Goal: Task Accomplishment & Management: Complete application form

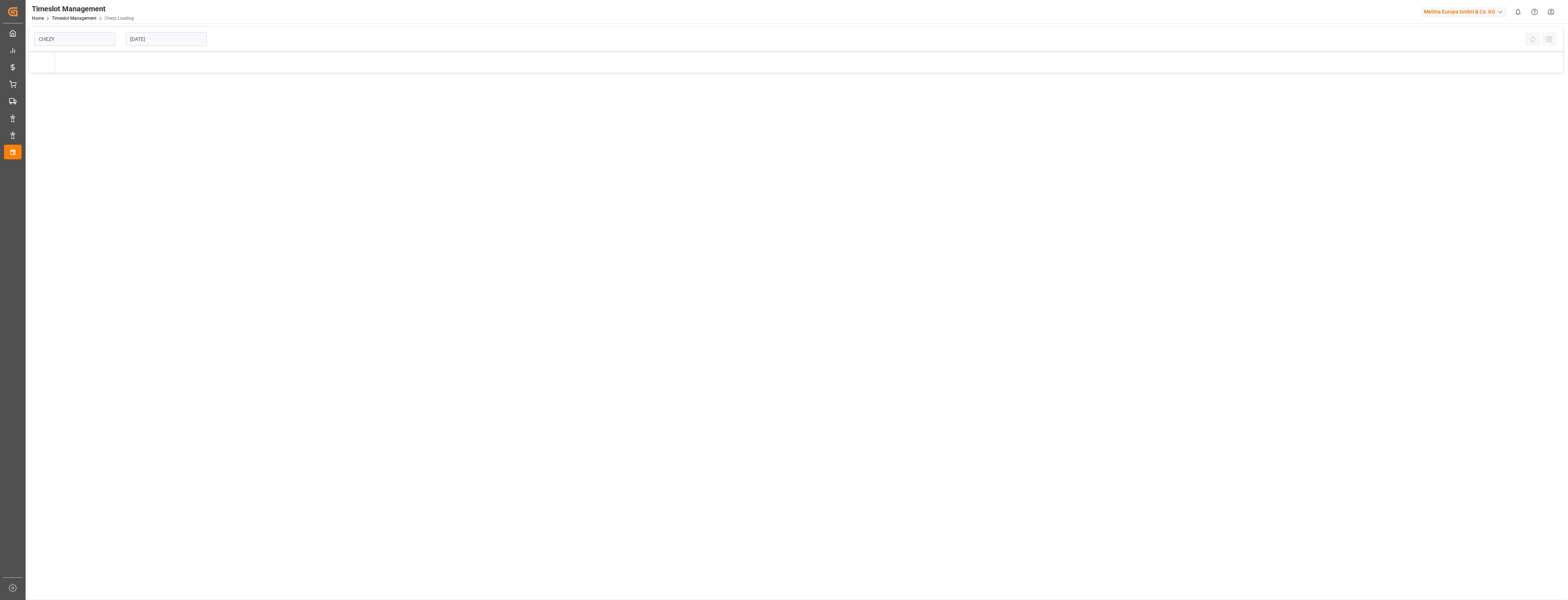
type input "Chezy Loading"
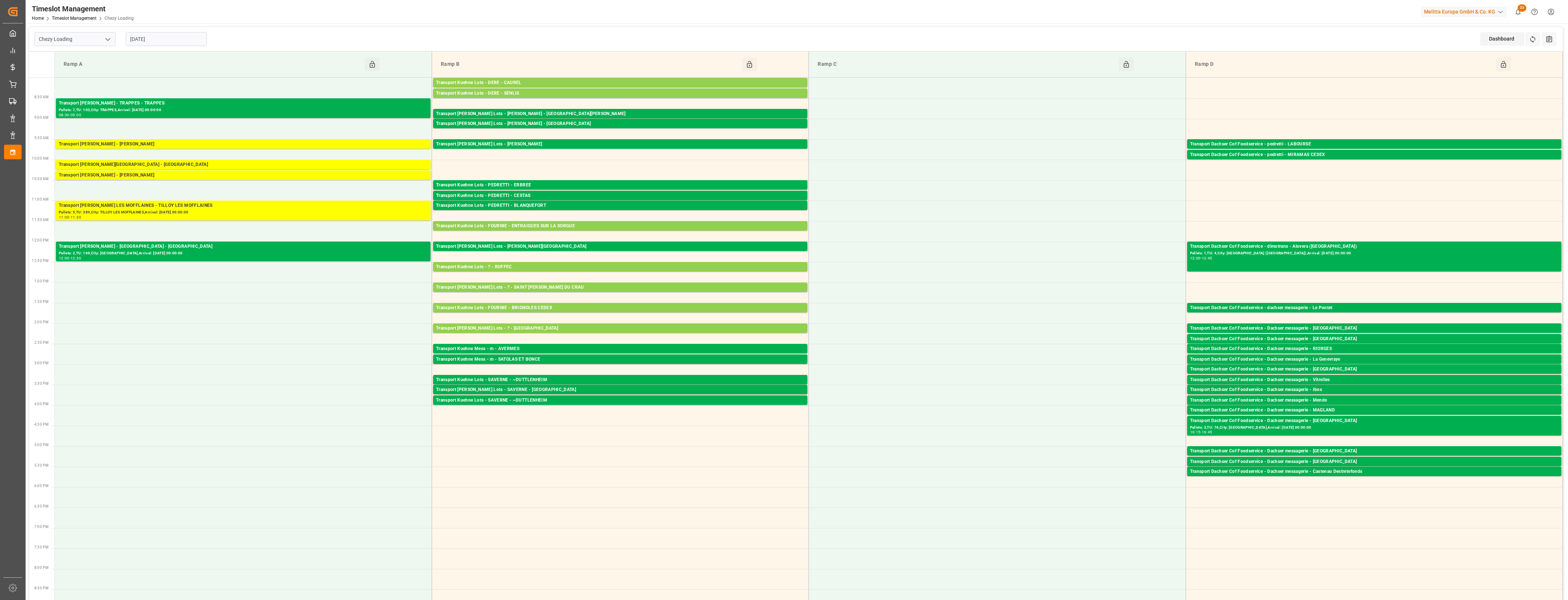
click at [169, 40] on input "[DATE]" at bounding box center [166, 39] width 81 height 14
click at [136, 96] on span "8" at bounding box center [135, 97] width 2 height 5
type input "[DATE]"
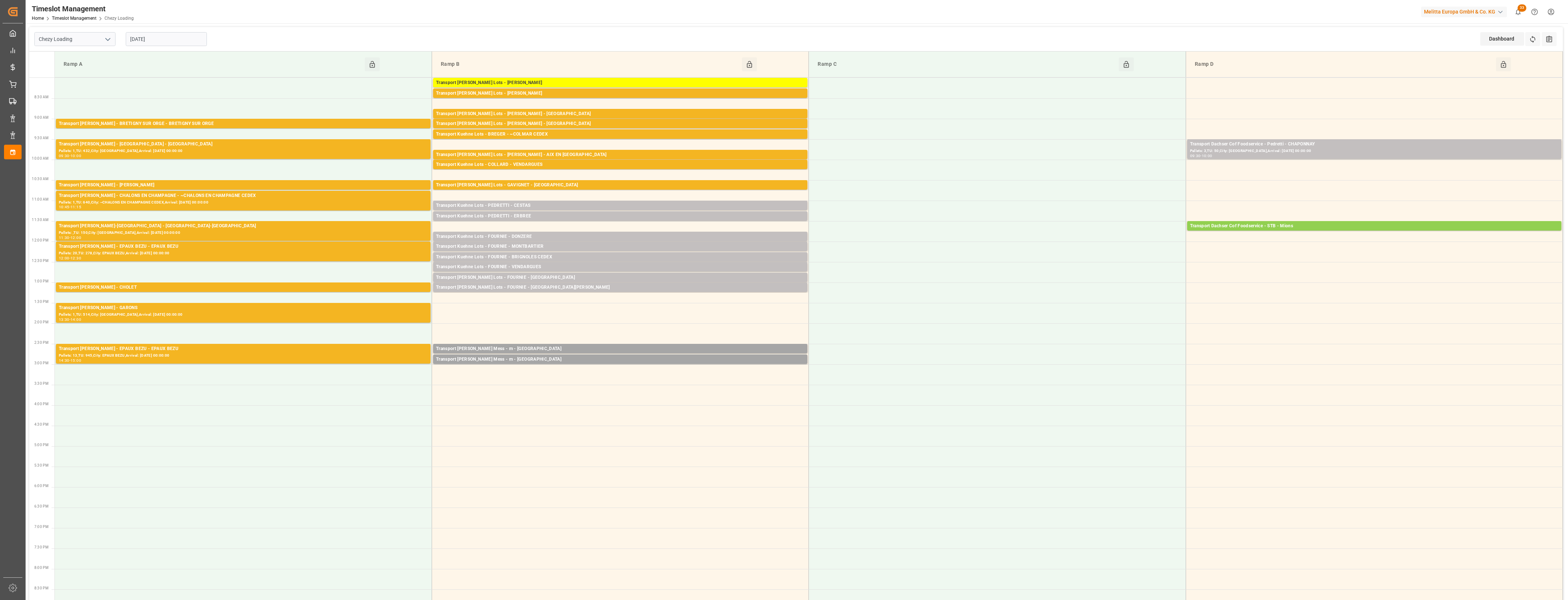
click at [163, 40] on input "[DATE]" at bounding box center [166, 39] width 81 height 14
click at [464, 41] on div "Chezy Loading 08-09-2025 Dashboard View Dashboard Refresh Time Slots All Audits" at bounding box center [796, 39] width 1534 height 24
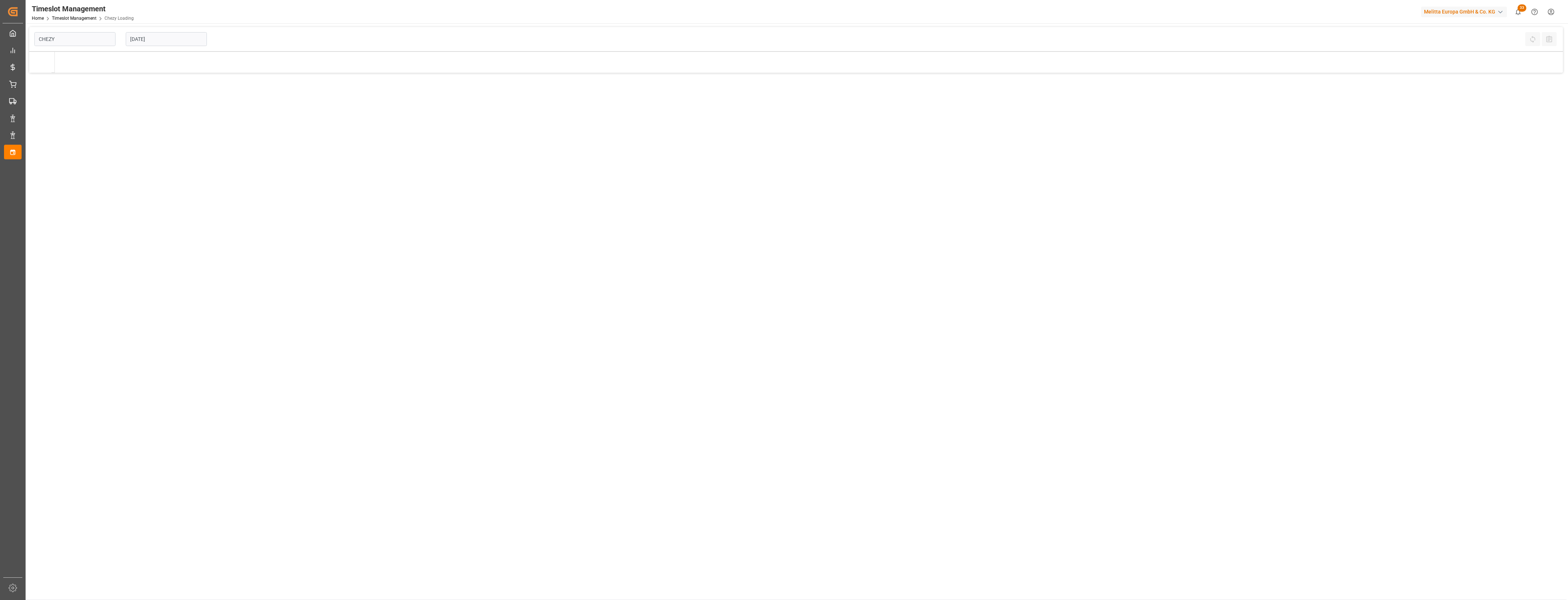
type input "Chezy Loading"
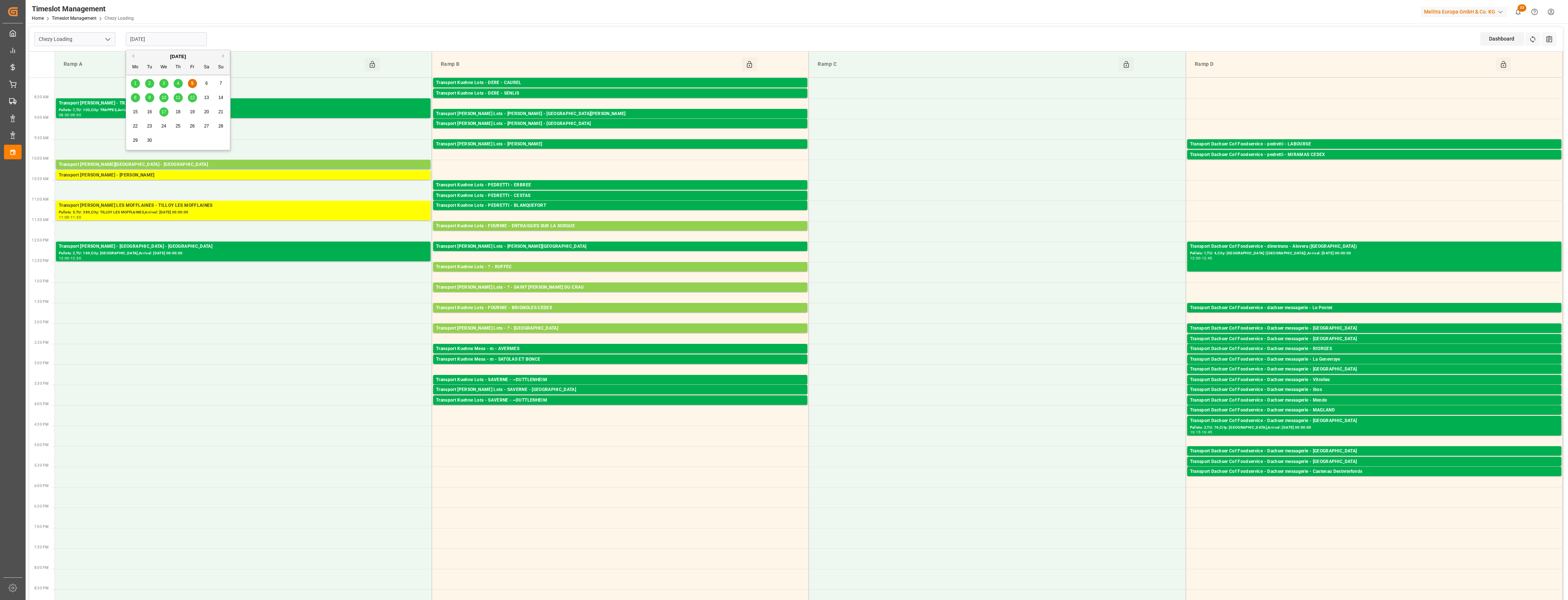
click at [166, 43] on input "[DATE]" at bounding box center [166, 39] width 81 height 14
click at [137, 97] on div "8" at bounding box center [135, 98] width 9 height 9
type input "[DATE]"
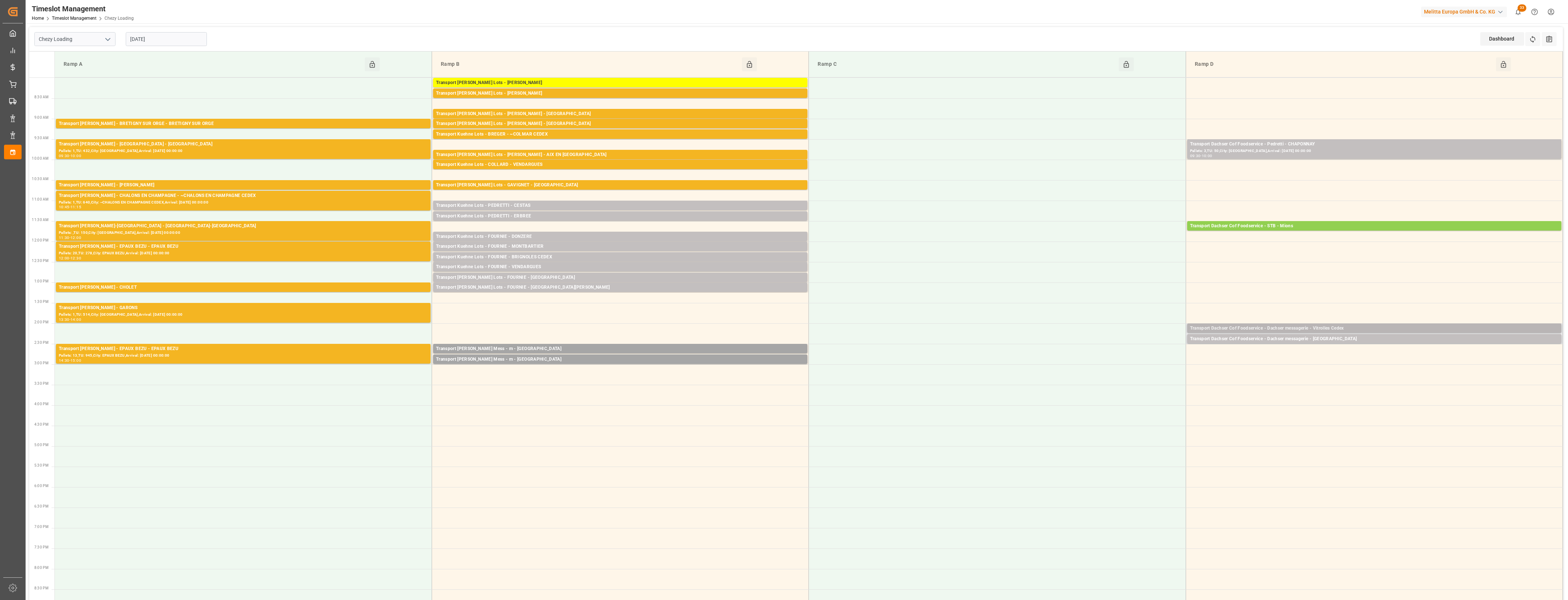
click at [1353, 328] on div "Transport Dachser Cof Foodservice - Dachser messagerie - Vitrolles Cedex" at bounding box center [1374, 329] width 368 height 7
click at [1093, 363] on button "Open" at bounding box center [1091, 361] width 51 height 9
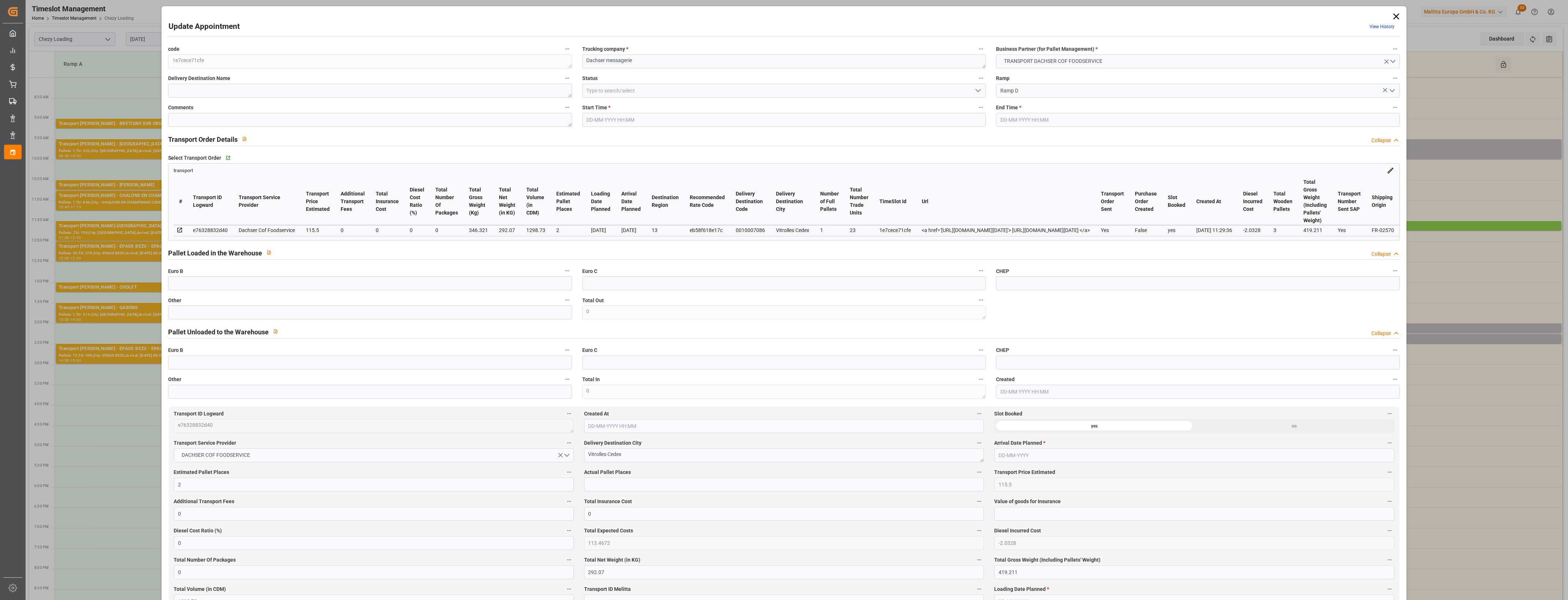
type input "[DATE] 14:00"
type input "[DATE] 14:15"
type input "[DATE] 13:32"
type input "[DATE] 11:29"
type input "[DATE]"
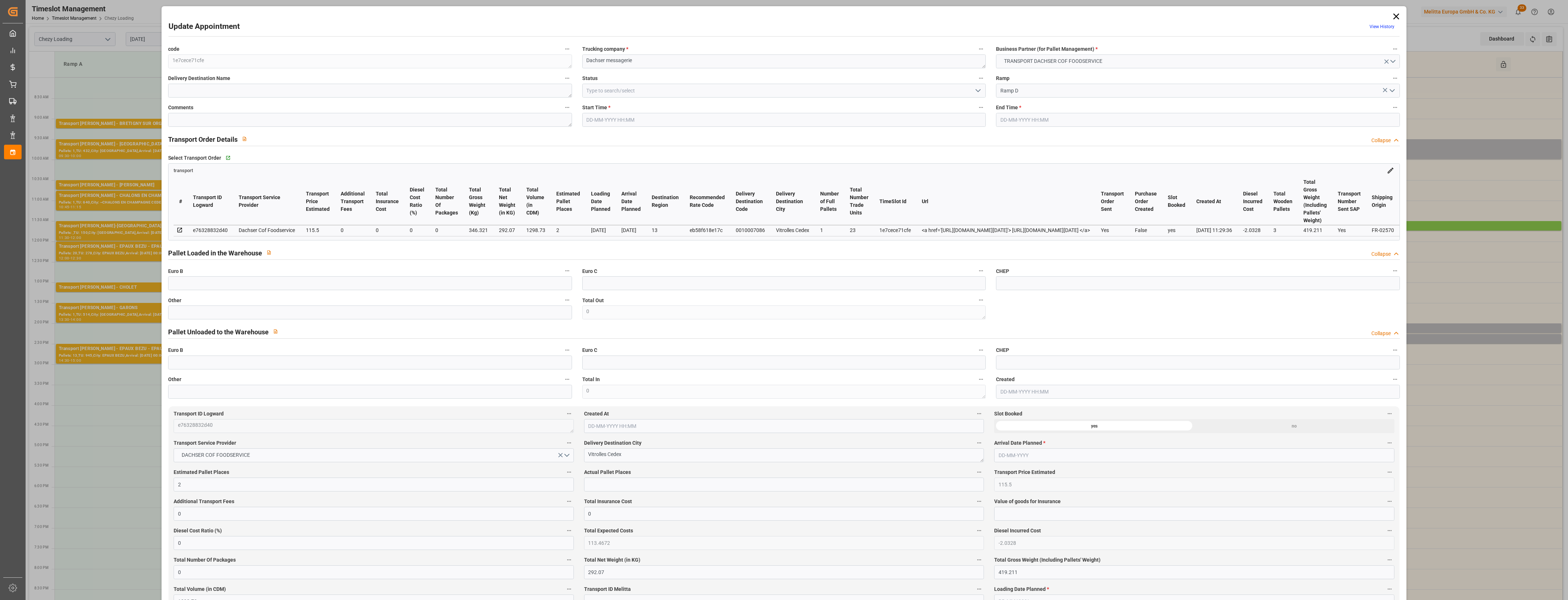
type input "[DATE]"
click at [471, 310] on input "text" at bounding box center [369, 312] width 404 height 14
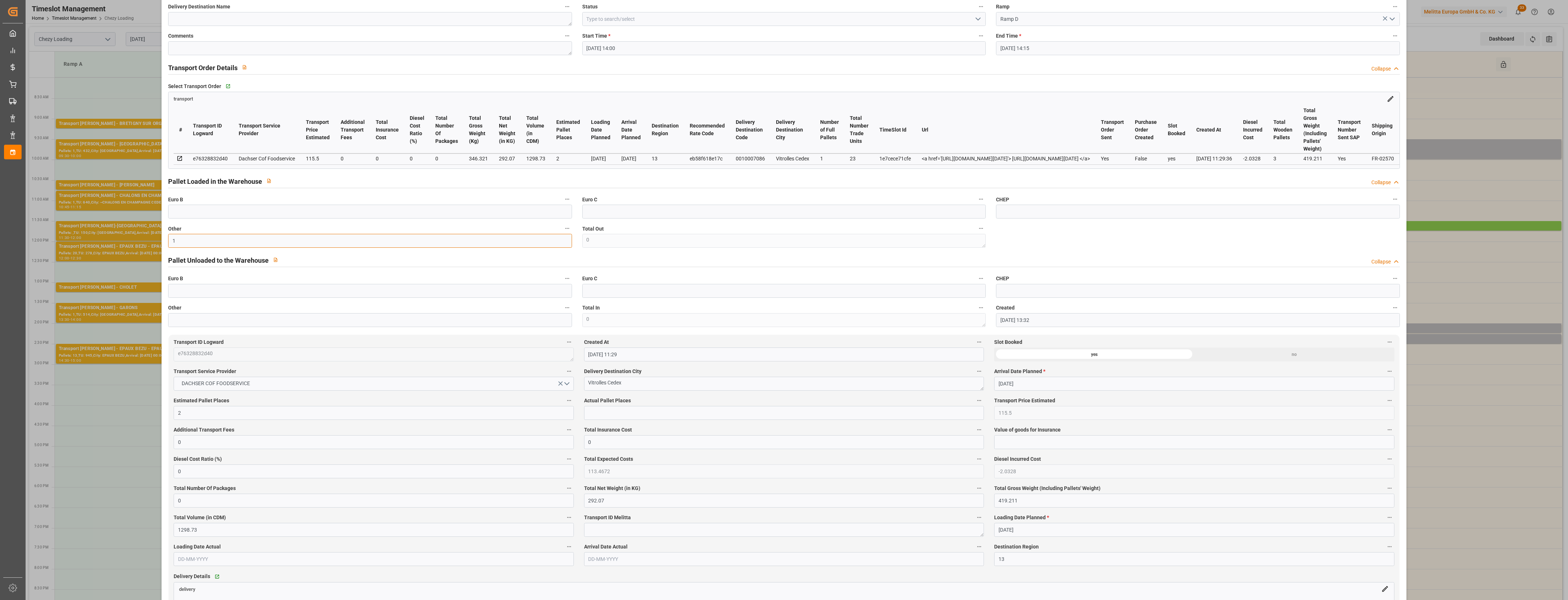
scroll to position [91, 0]
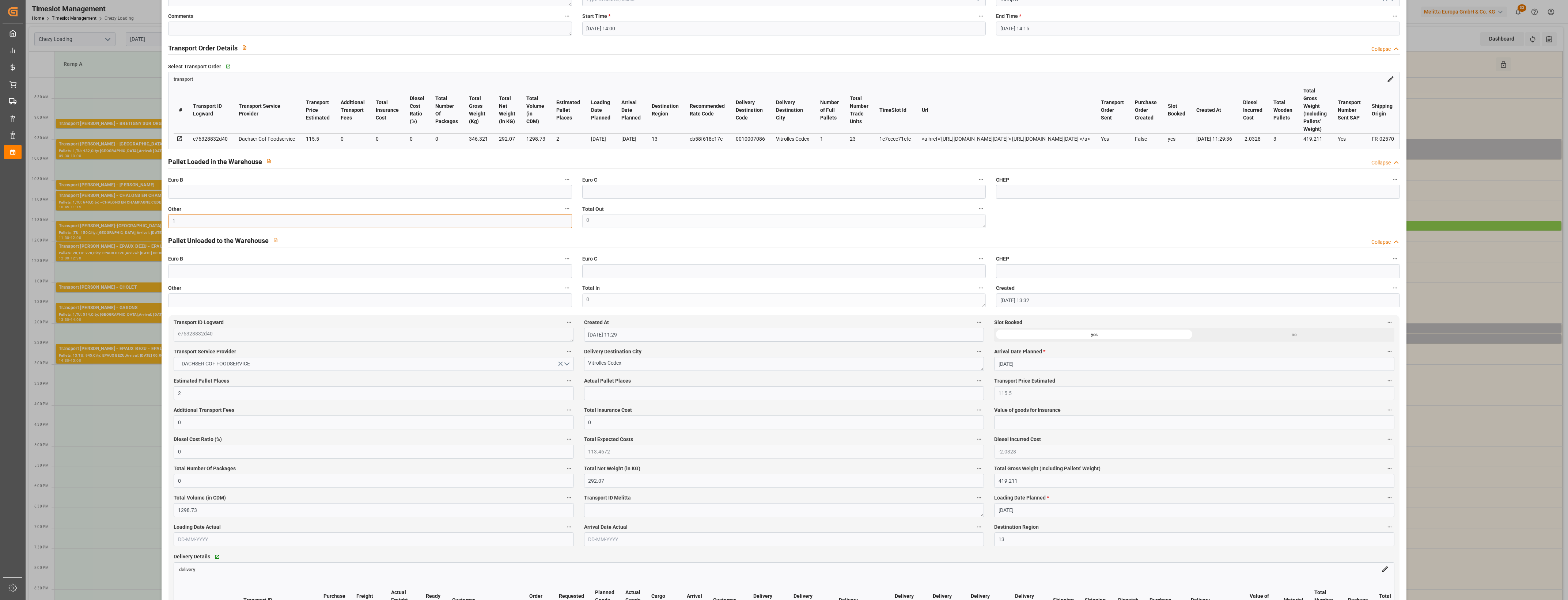
type input "1"
click at [600, 511] on textarea at bounding box center [784, 510] width 400 height 14
type textarea "1"
click at [651, 399] on input "text" at bounding box center [784, 393] width 400 height 14
type input "1"
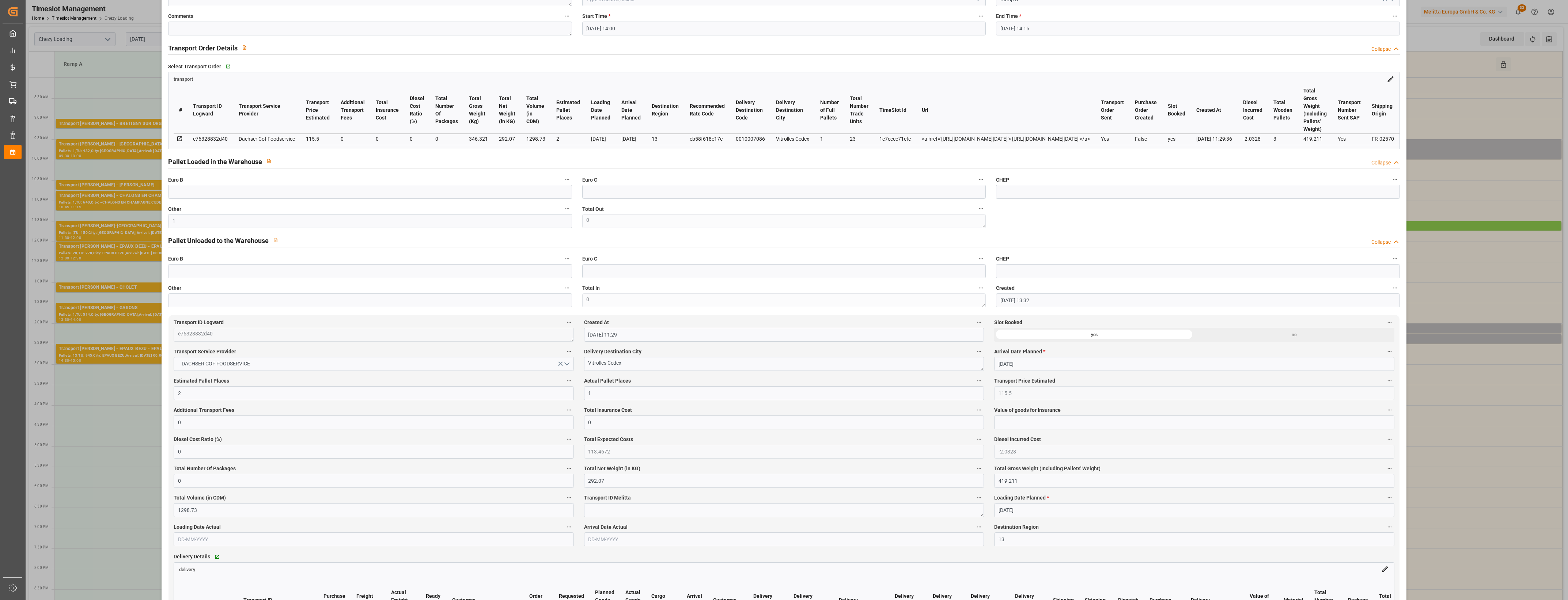
click at [665, 382] on label "Actual Pallet Places" at bounding box center [784, 381] width 400 height 10
click at [975, 382] on button "Actual Pallet Places" at bounding box center [979, 381] width 10 height 10
click at [665, 382] on div at bounding box center [784, 300] width 1568 height 600
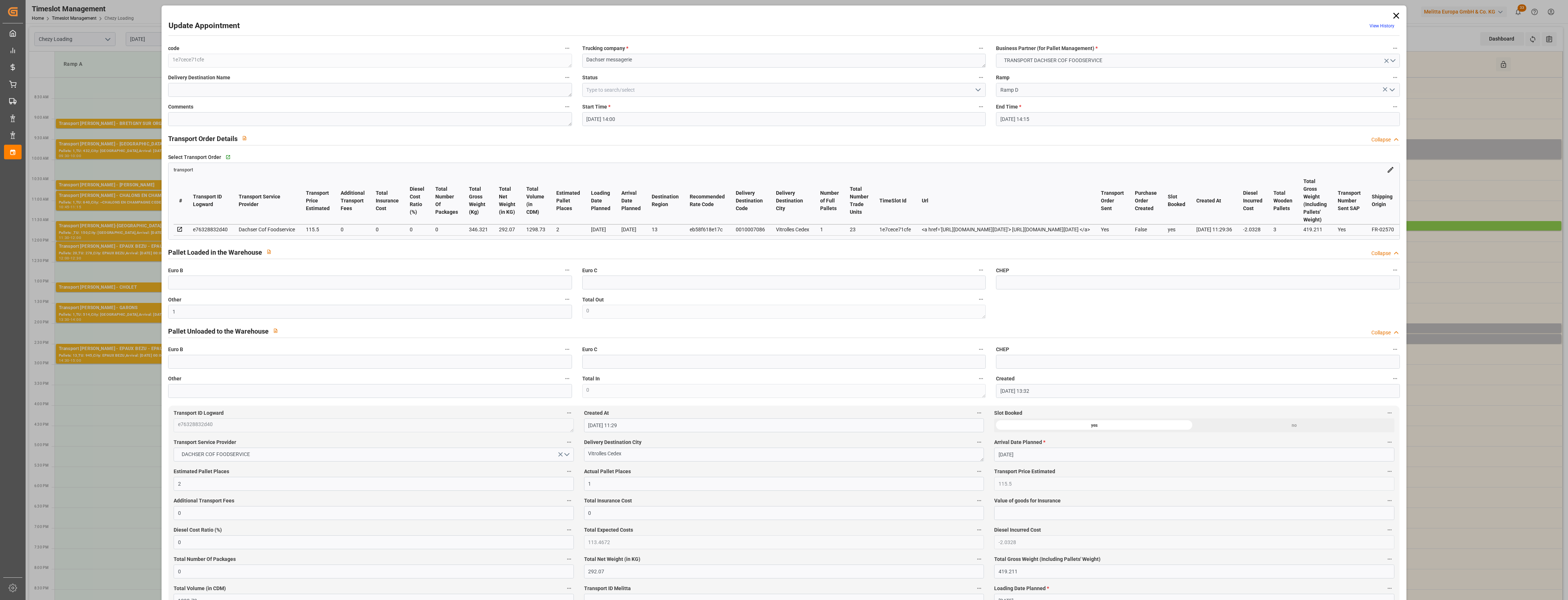
scroll to position [0, 0]
click at [977, 88] on icon "open menu" at bounding box center [978, 91] width 9 height 9
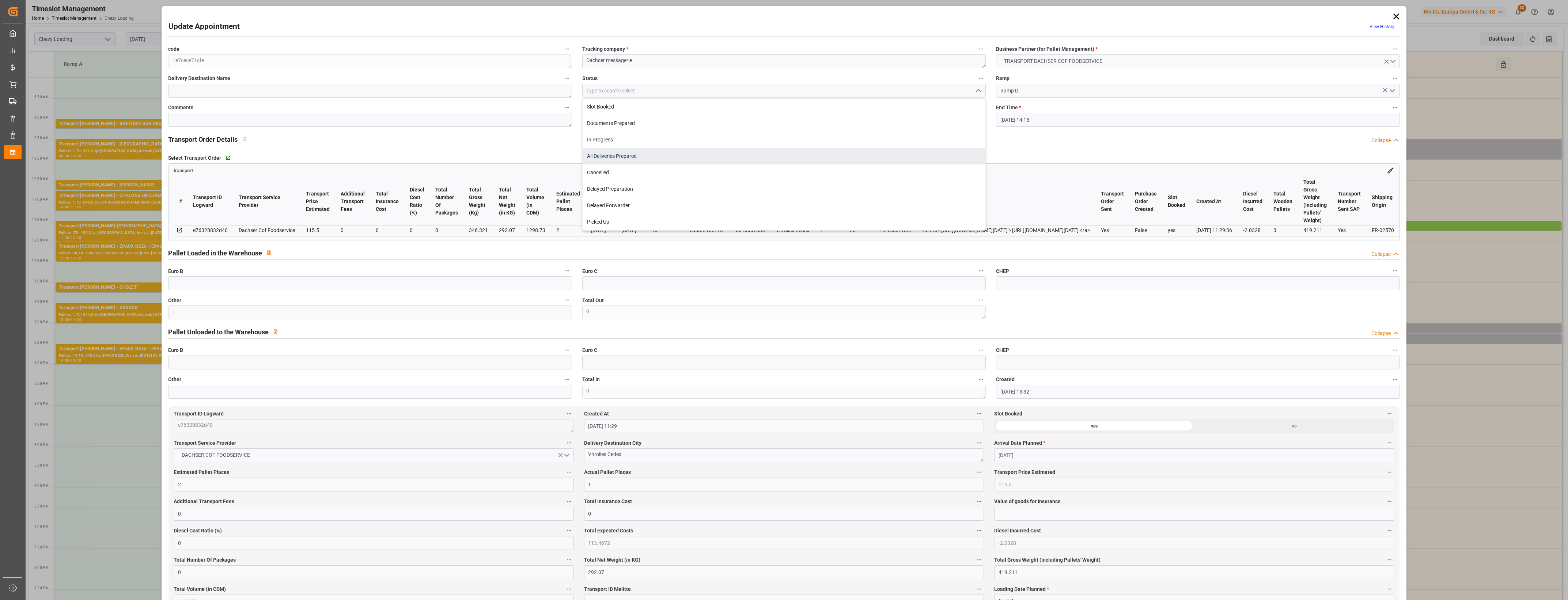
click at [682, 157] on div "All Deliveries Prepared" at bounding box center [784, 156] width 403 height 16
type input "All Deliveries Prepared"
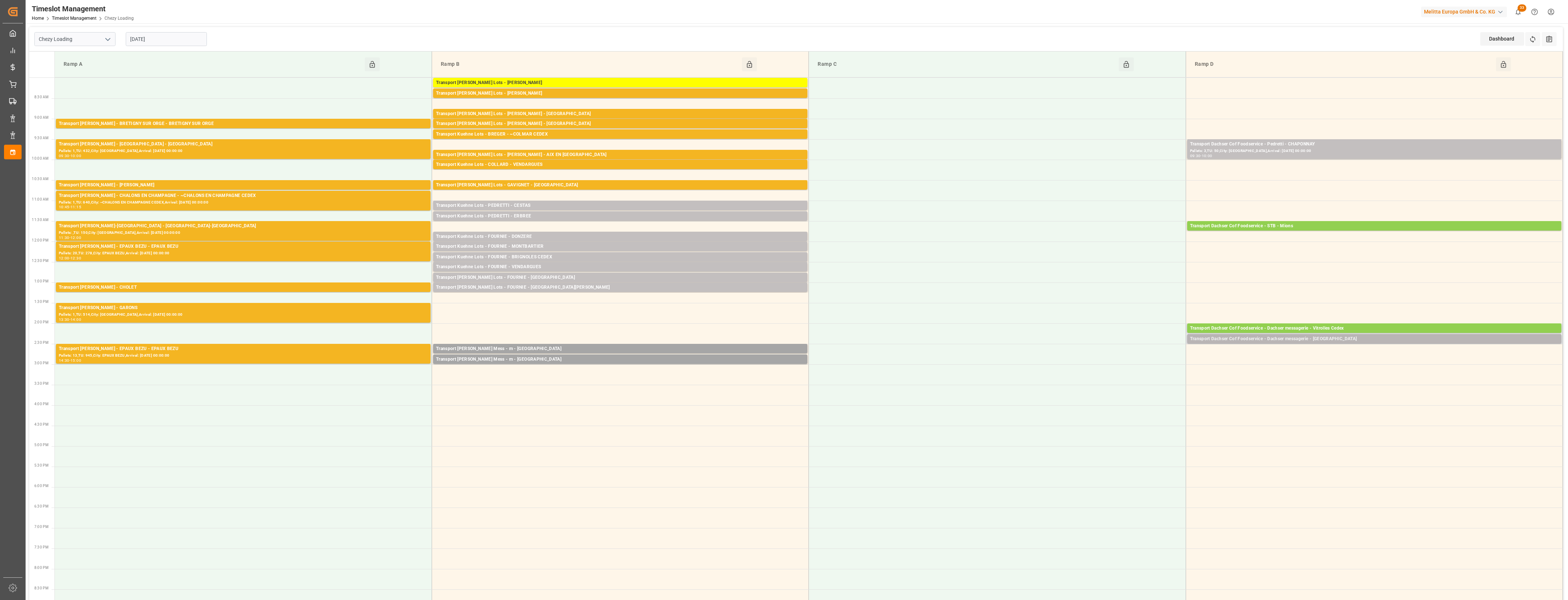
click at [1325, 339] on div "Transport Dachser Cof Foodservice - Dachser messagerie - [GEOGRAPHIC_DATA]" at bounding box center [1374, 339] width 368 height 7
click at [1102, 362] on button "Open" at bounding box center [1091, 361] width 51 height 9
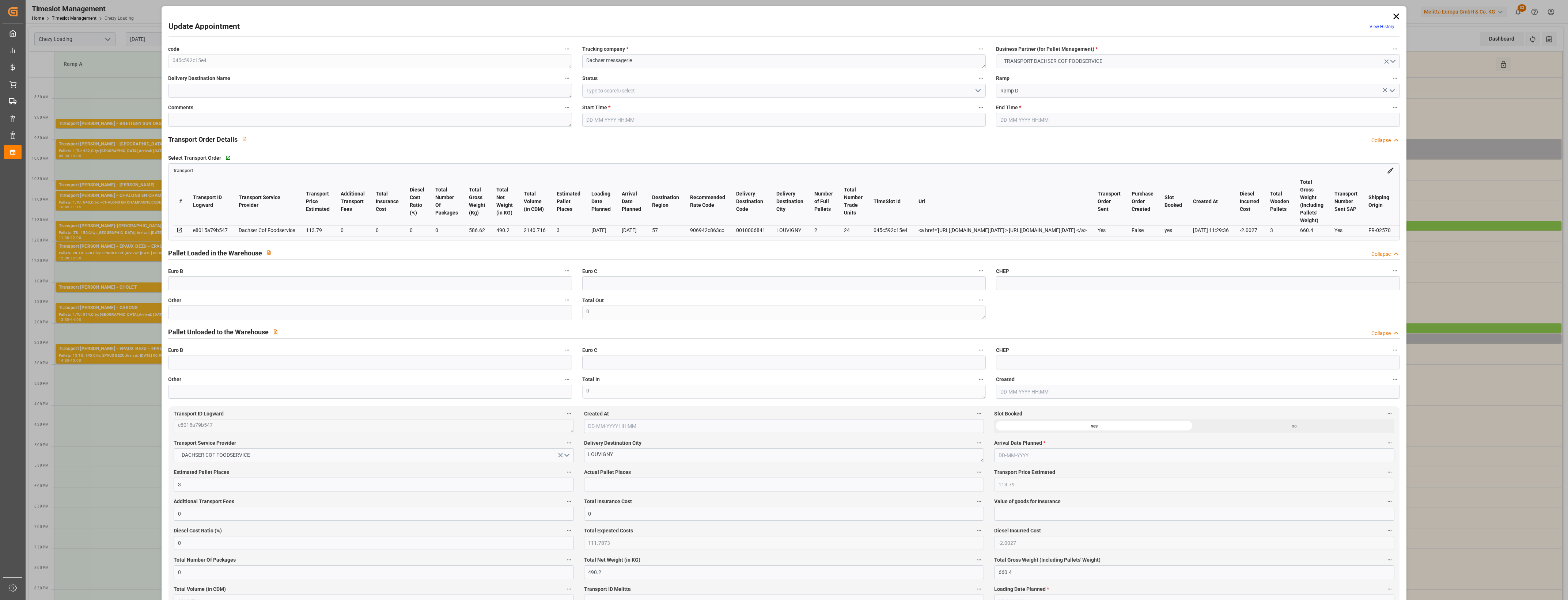
type input "3"
type input "113.79"
type input "0"
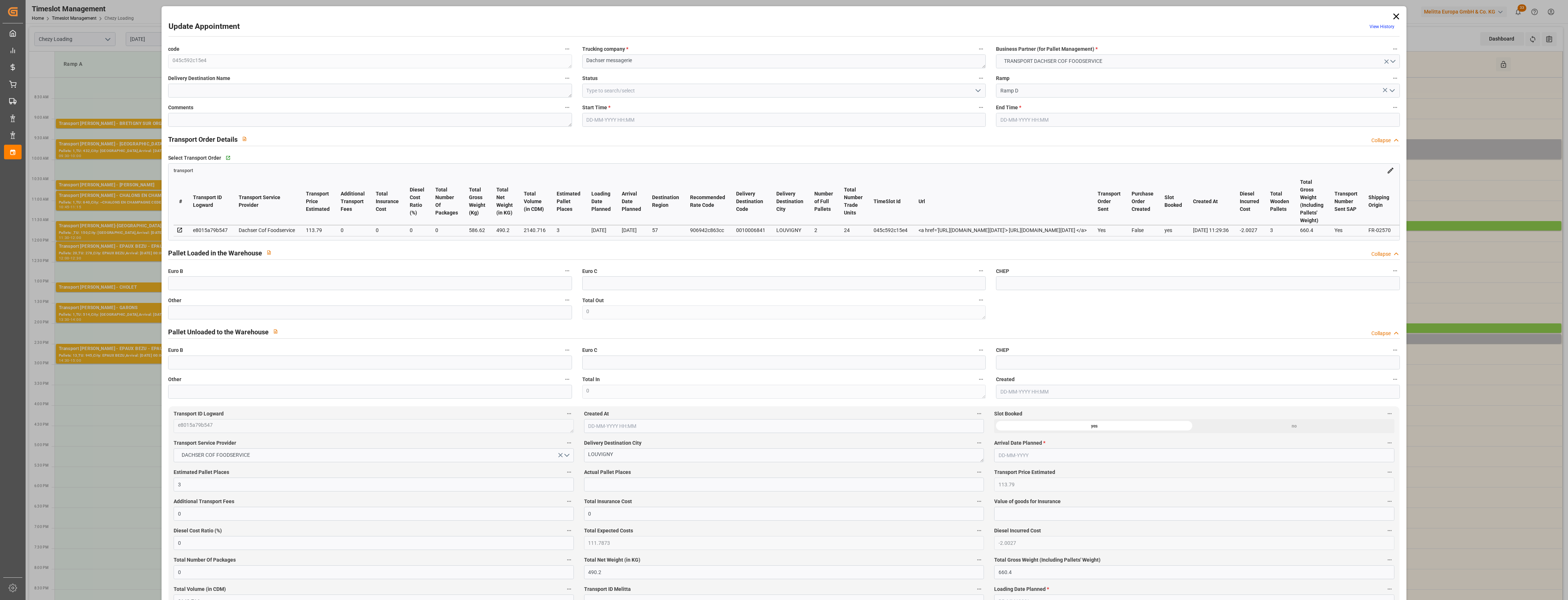
type input "111.7873"
type input "-2.0027"
type input "0"
type input "490.2"
type input "660.4"
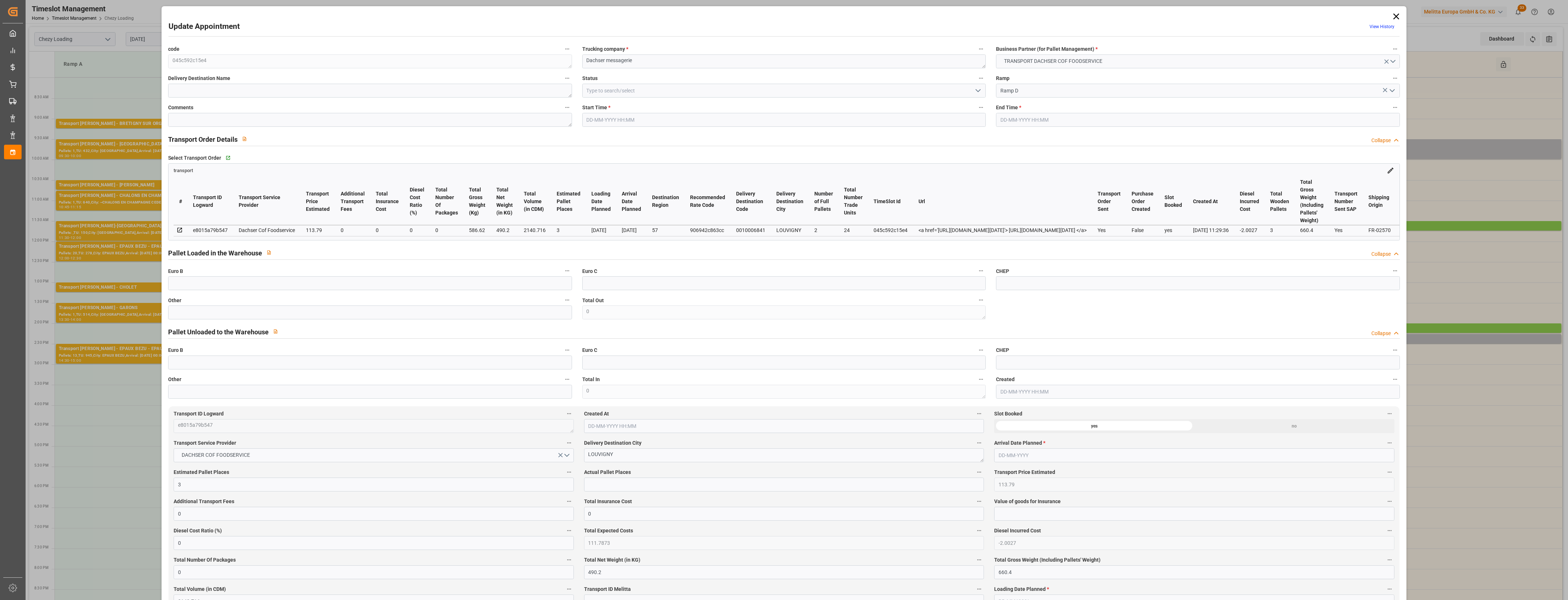
type input "2140.716"
type input "57"
type input "2"
type input "24"
type input "3"
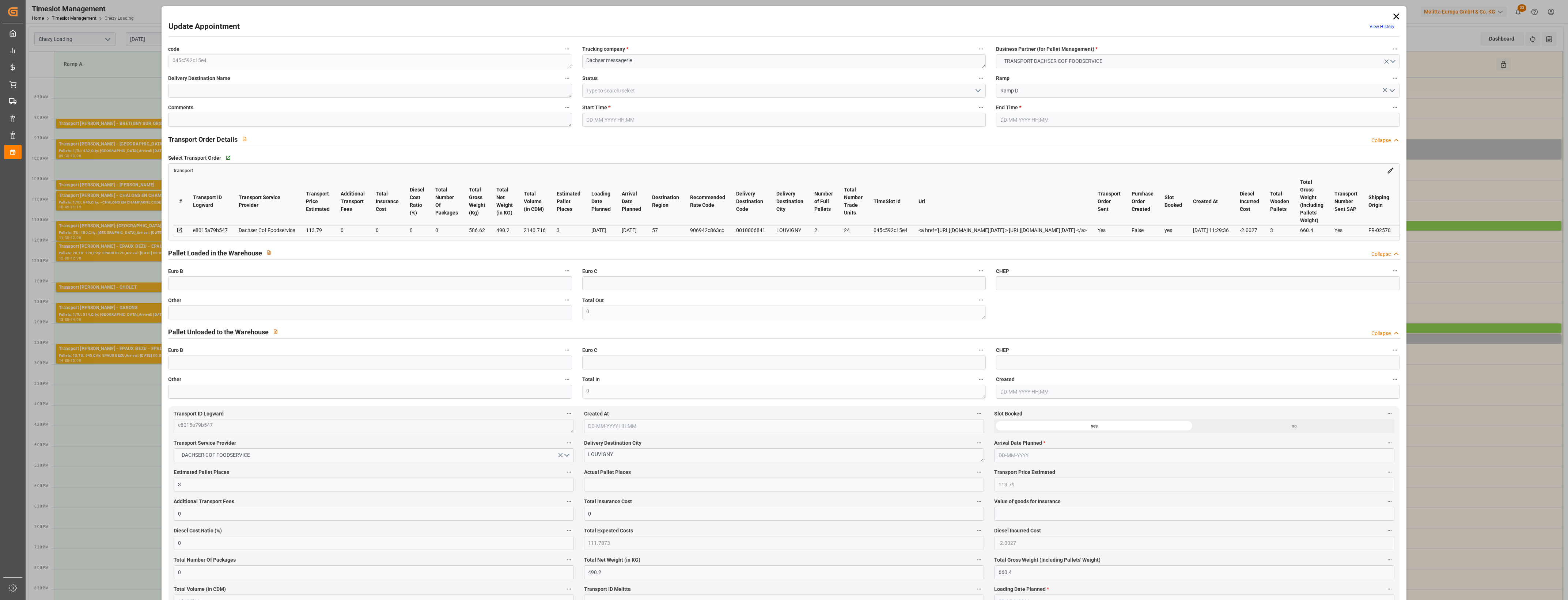
type input "101"
type input "586.62"
type input "0"
type input "4710.8598"
type input "0"
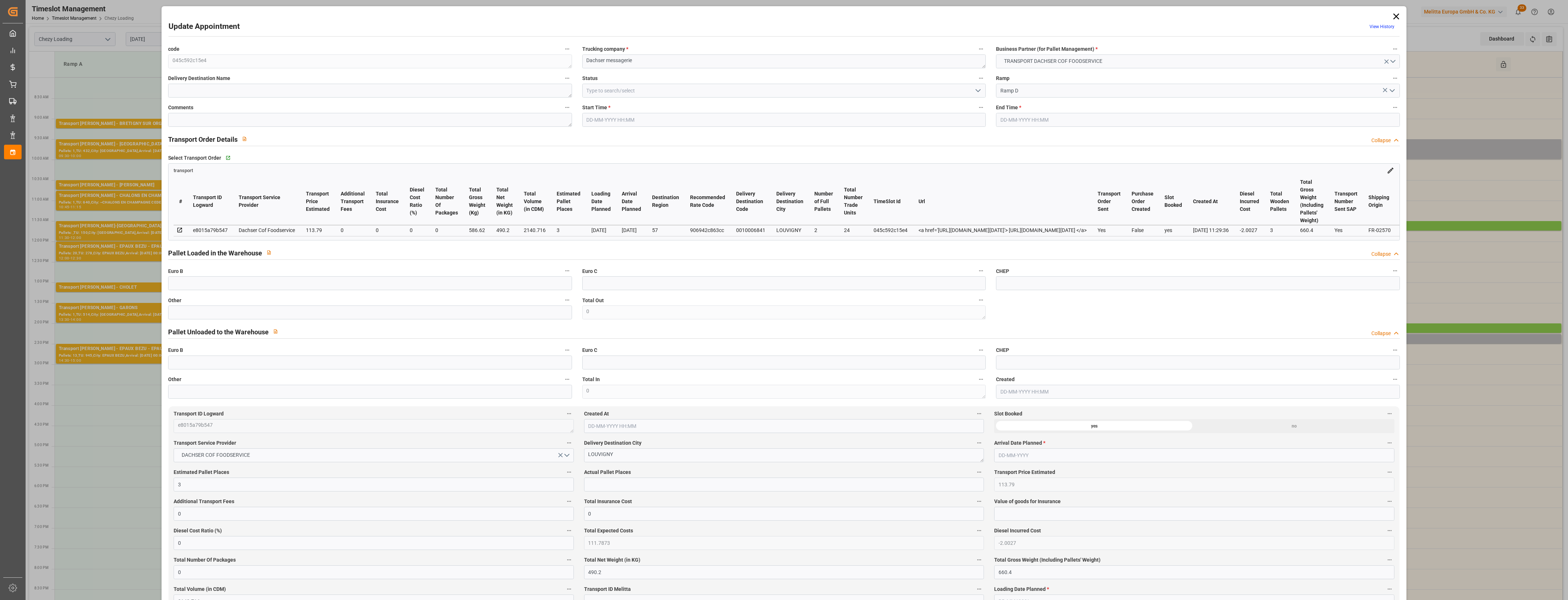
type input "0"
type input "21"
type input "35"
type input "[DATE] 14:15"
type input "[DATE] 14:30"
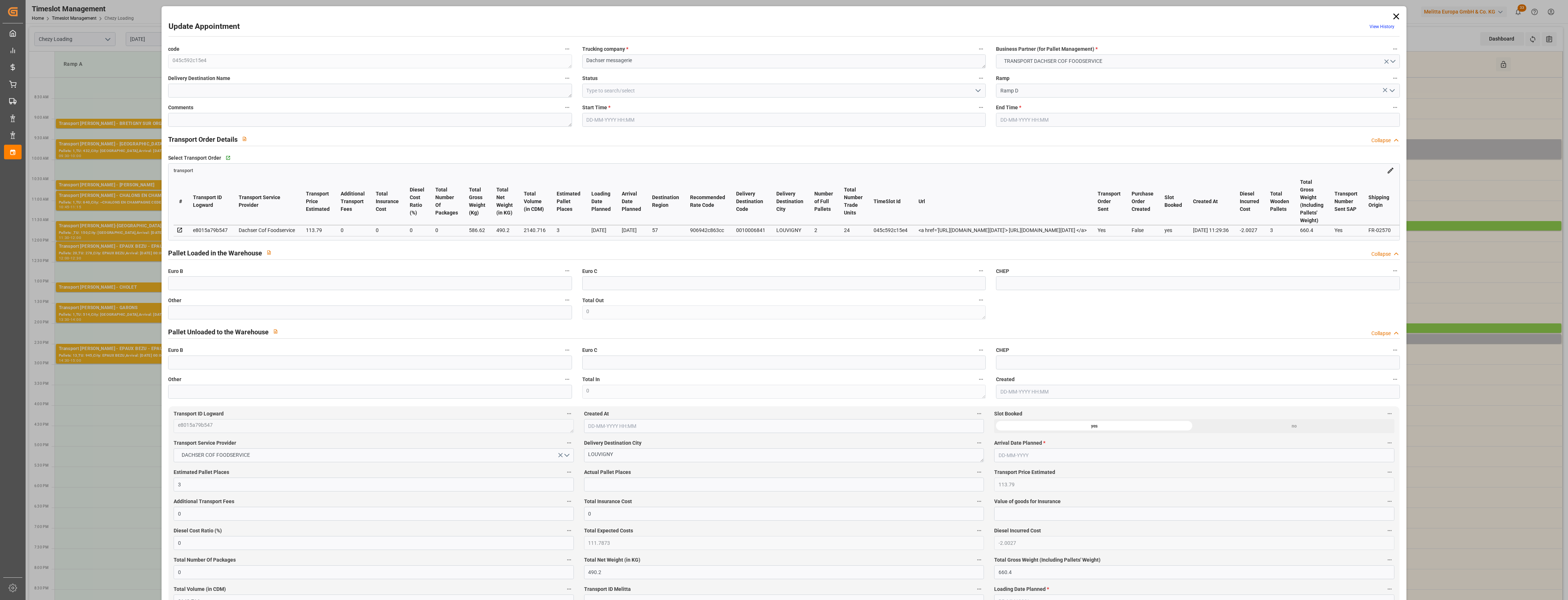
type input "[DATE] 13:32"
type input "[DATE] 11:29"
type input "[DATE]"
click at [521, 316] on input "text" at bounding box center [369, 312] width 404 height 14
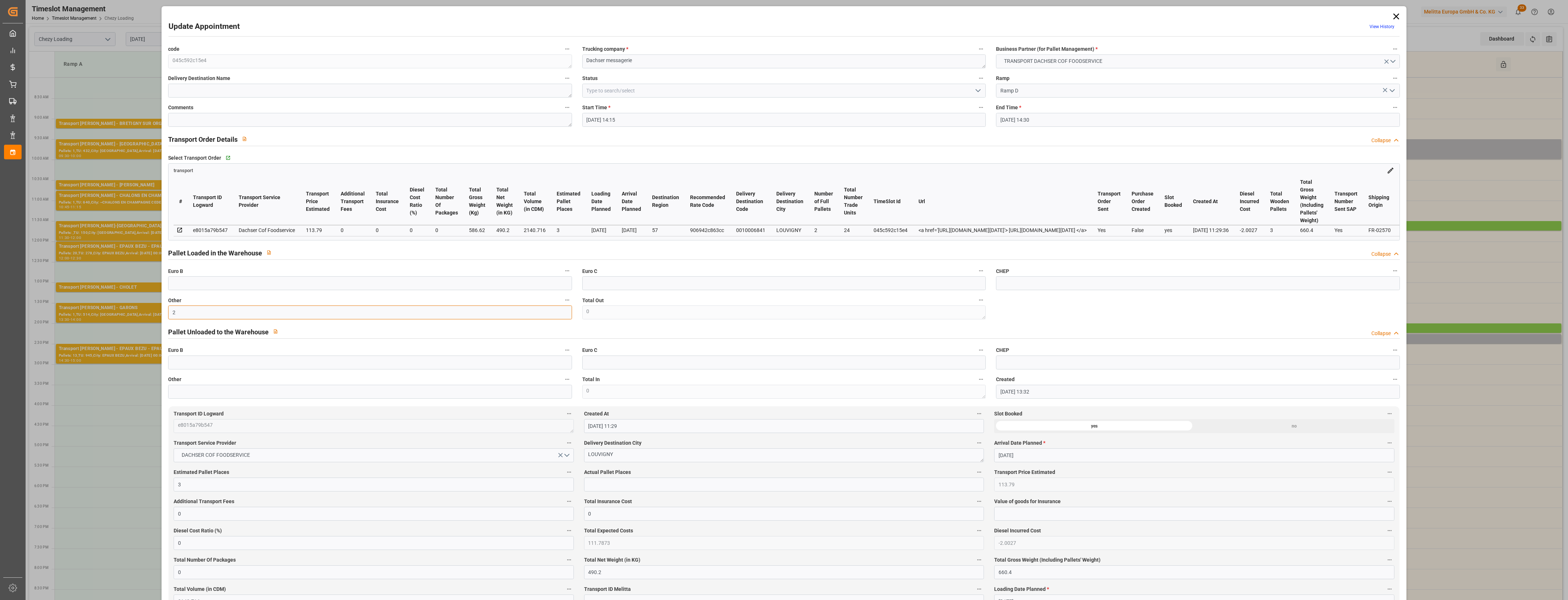
type input "2"
click at [613, 490] on input "text" at bounding box center [784, 484] width 400 height 14
type input "2"
click at [649, 477] on label "Actual Pallet Places" at bounding box center [784, 472] width 400 height 10
click at [975, 477] on button "Actual Pallet Places" at bounding box center [979, 472] width 10 height 10
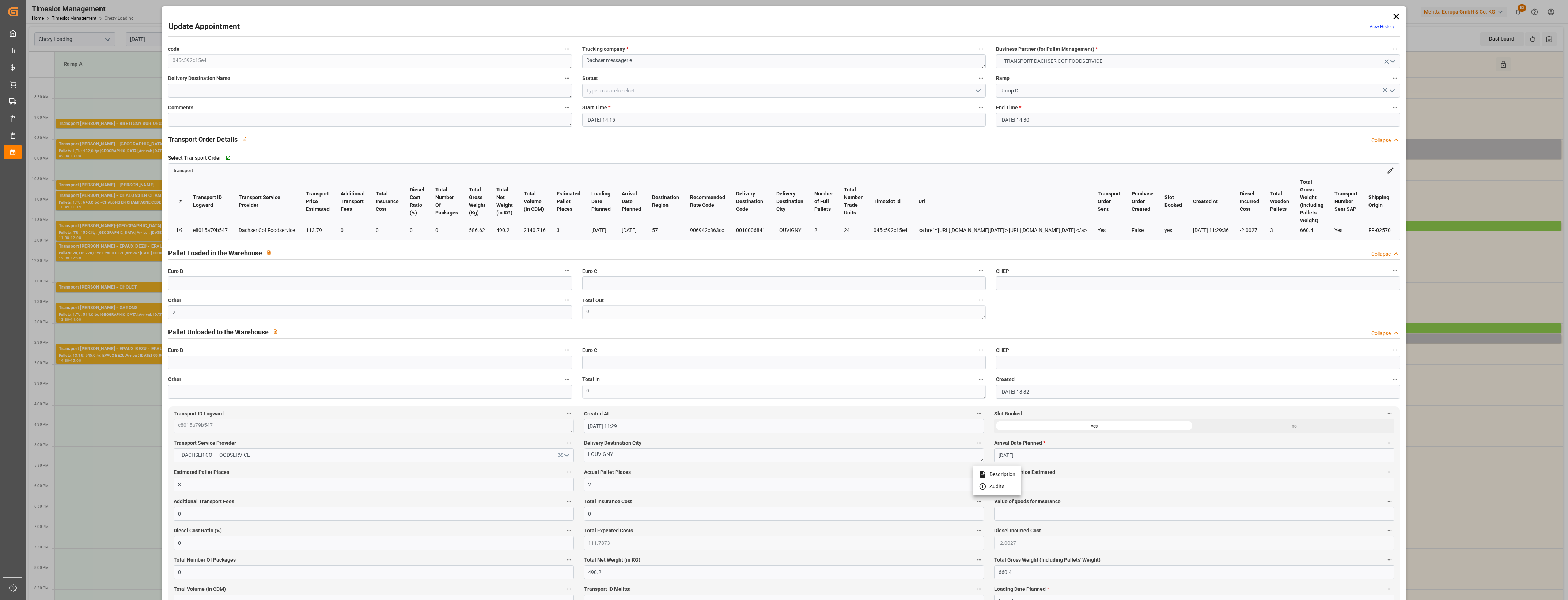
click at [667, 476] on div at bounding box center [784, 300] width 1568 height 600
click at [978, 91] on icon "open menu" at bounding box center [978, 91] width 9 height 9
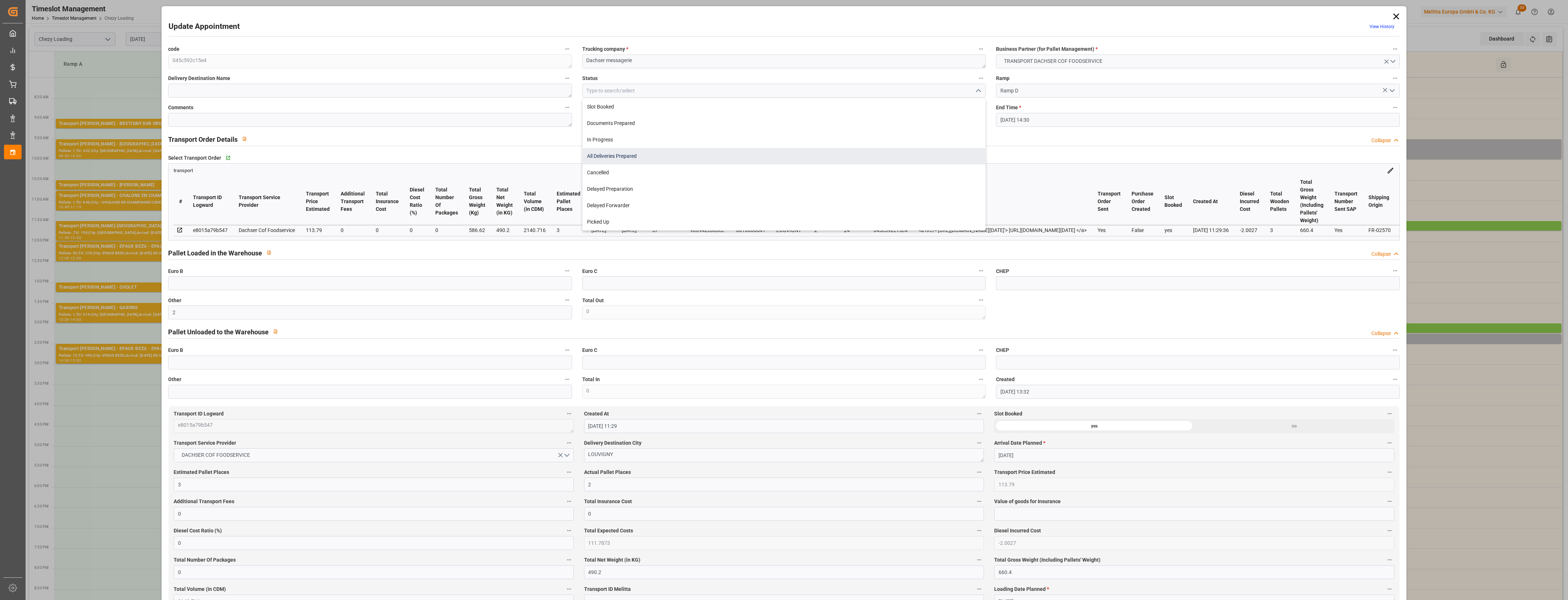
click at [646, 161] on div "All Deliveries Prepared" at bounding box center [784, 156] width 403 height 16
type input "All Deliveries Prepared"
